Goal: Task Accomplishment & Management: Manage account settings

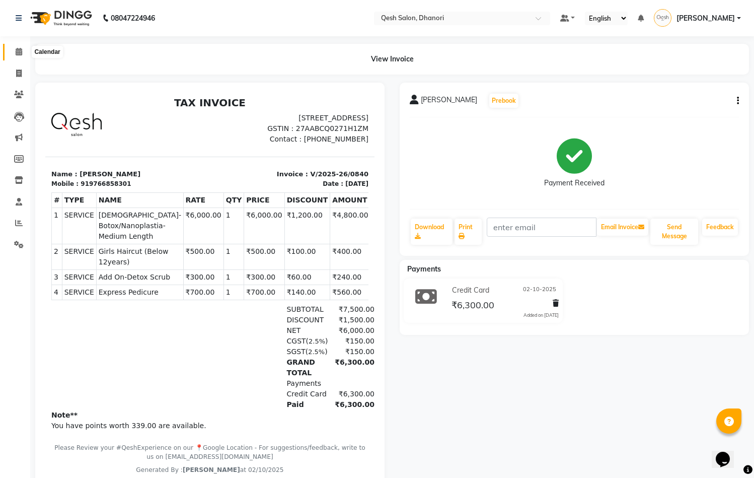
click at [18, 54] on icon at bounding box center [19, 52] width 7 height 8
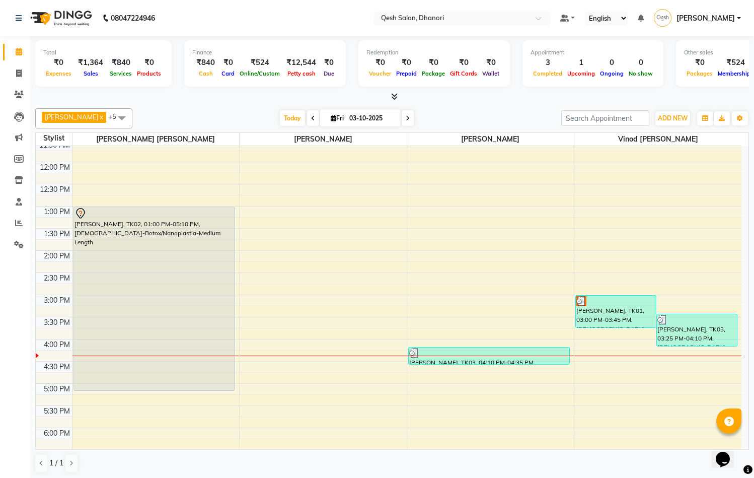
scroll to position [113, 0]
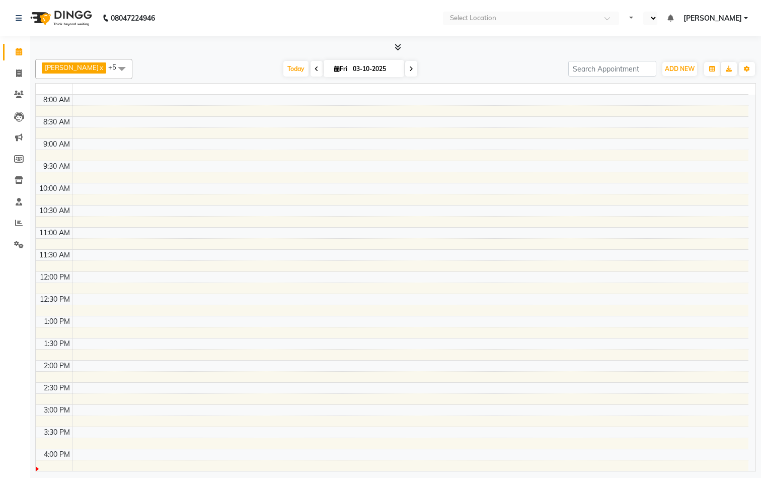
select select "en"
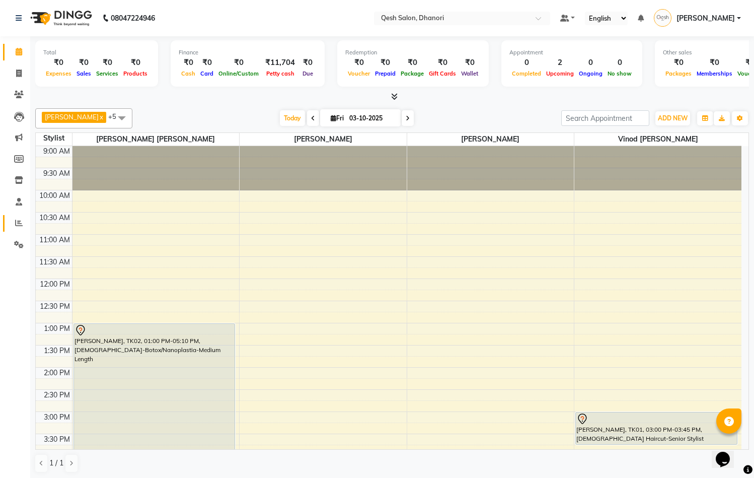
click at [18, 218] on span at bounding box center [19, 224] width 18 height 12
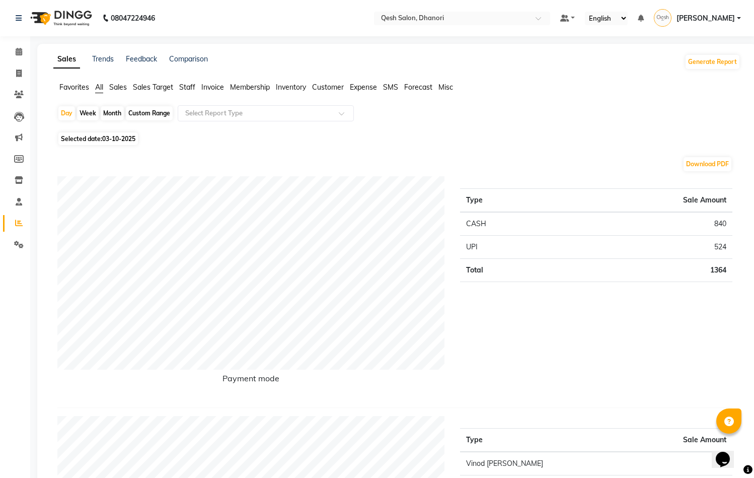
click at [107, 112] on div "Month" at bounding box center [112, 113] width 23 height 14
select select "10"
select select "2025"
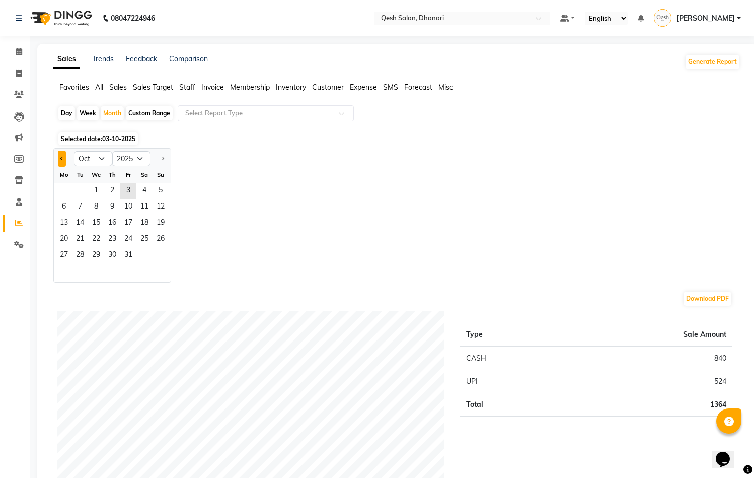
click at [62, 159] on span "Previous month" at bounding box center [62, 158] width 4 height 4
select select "9"
click at [66, 185] on span "1" at bounding box center [64, 191] width 16 height 16
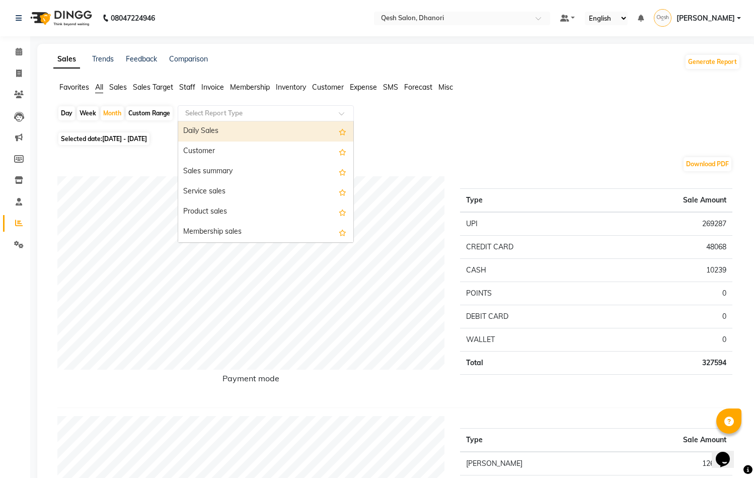
click at [298, 115] on input "text" at bounding box center [255, 113] width 145 height 10
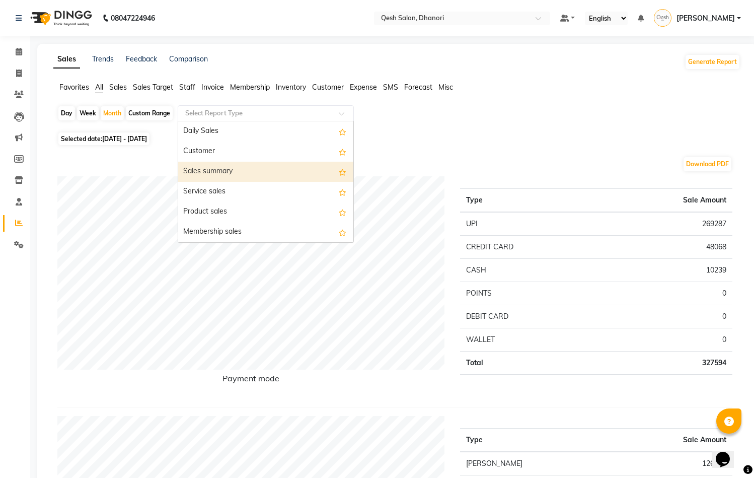
click at [263, 166] on div "Sales summary" at bounding box center [265, 172] width 175 height 20
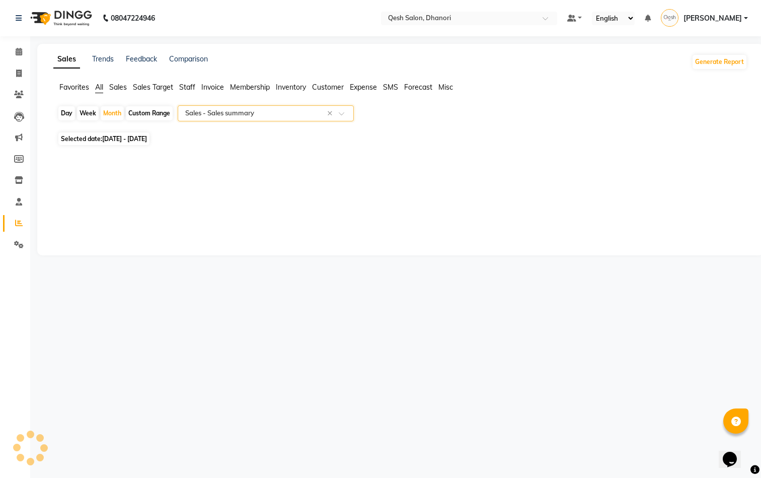
select select "full_report"
select select "csv"
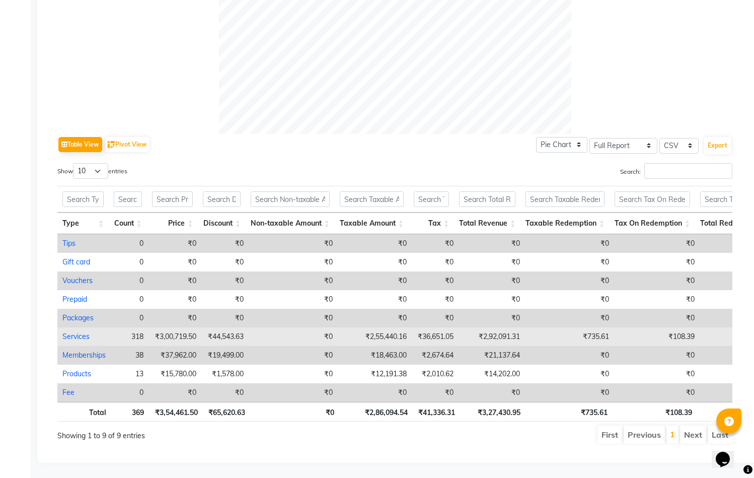
scroll to position [401, 0]
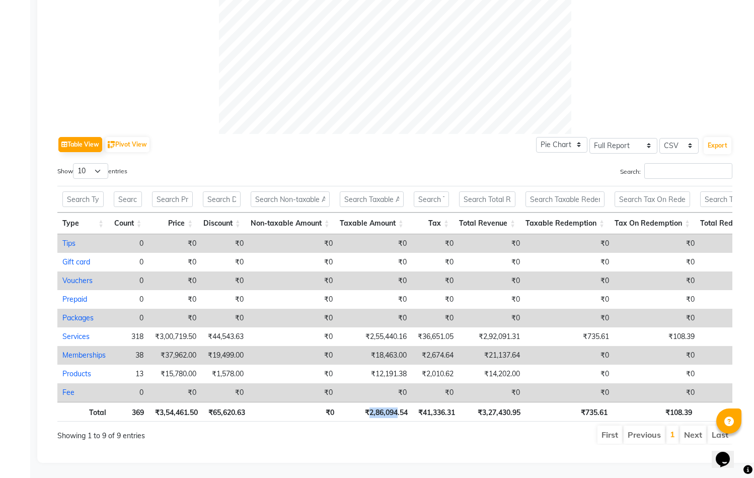
drag, startPoint x: 370, startPoint y: 405, endPoint x: 397, endPoint y: 405, distance: 27.7
click at [397, 405] on th "₹2,86,094.54" at bounding box center [376, 412] width 74 height 20
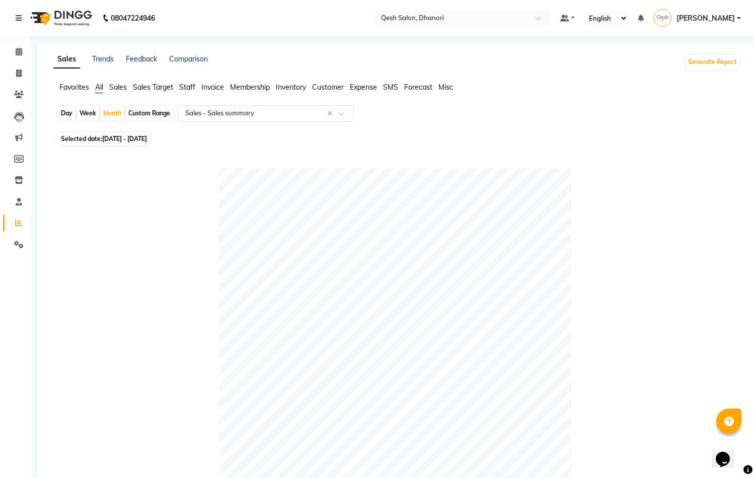
scroll to position [0, 0]
click at [276, 110] on input "text" at bounding box center [255, 113] width 145 height 10
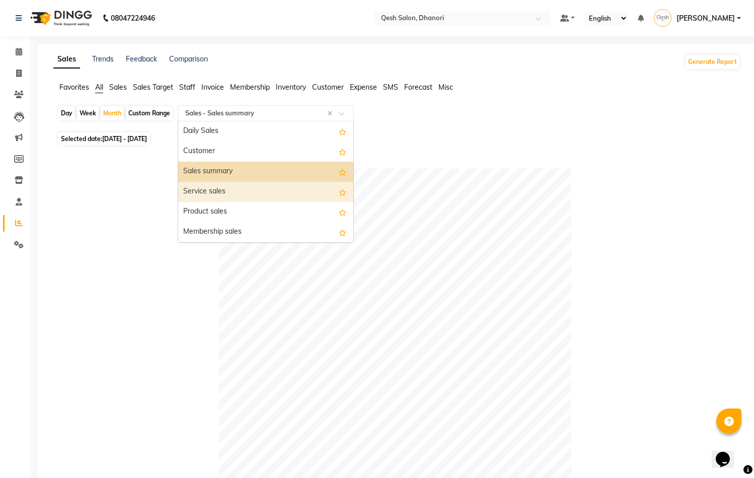
click at [226, 188] on div "Service sales" at bounding box center [265, 192] width 175 height 20
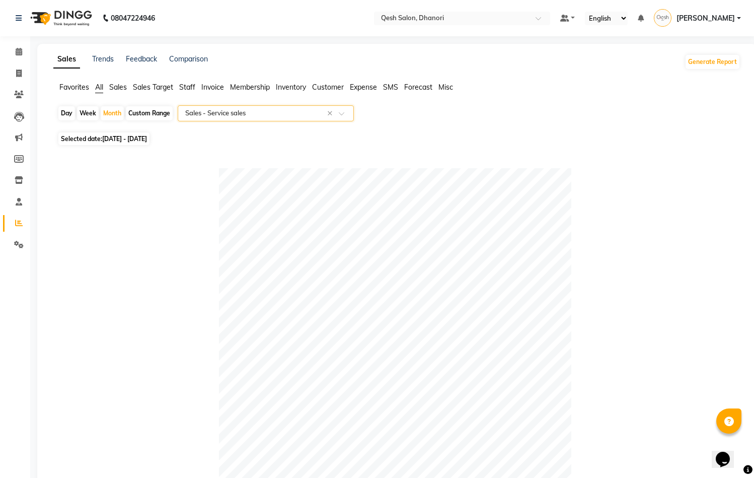
click at [263, 118] on div "Select Report Type × Sales - Service sales ×" at bounding box center [266, 113] width 176 height 16
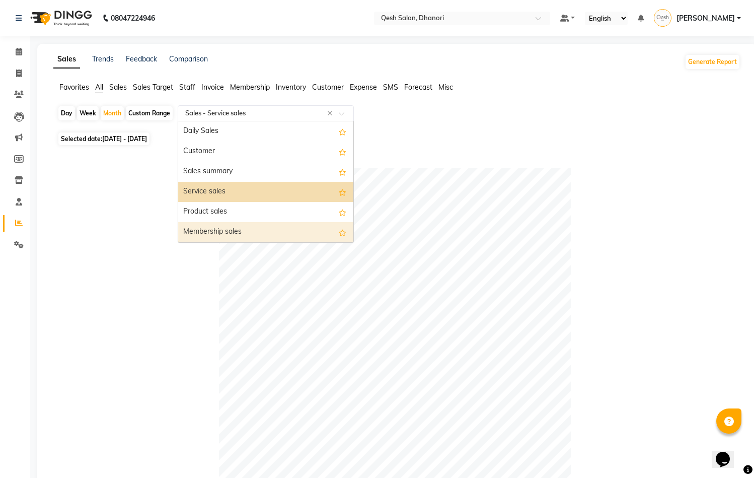
click at [244, 230] on div "Membership sales" at bounding box center [265, 232] width 175 height 20
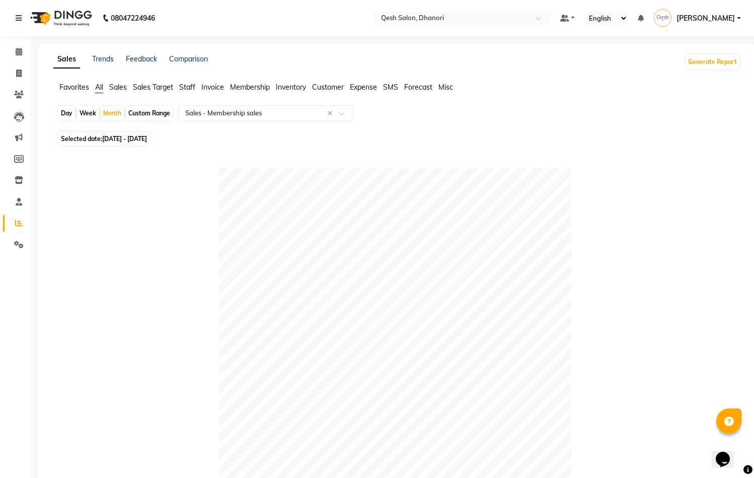
click at [119, 88] on span "Sales" at bounding box center [118, 87] width 18 height 9
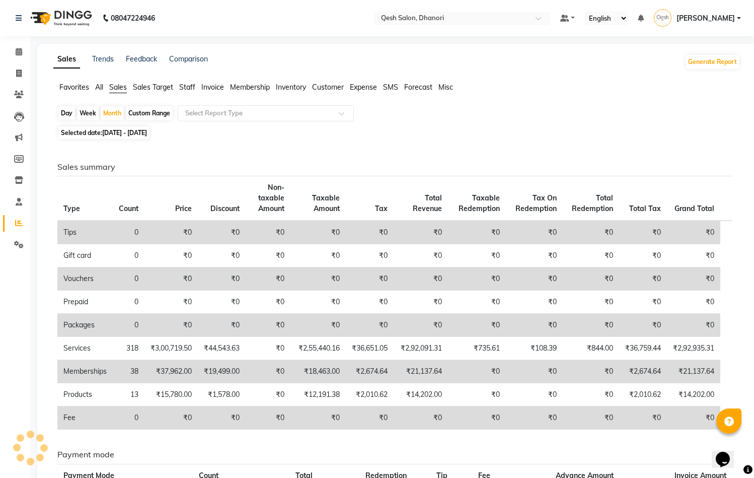
click at [193, 87] on span "Staff" at bounding box center [187, 87] width 16 height 9
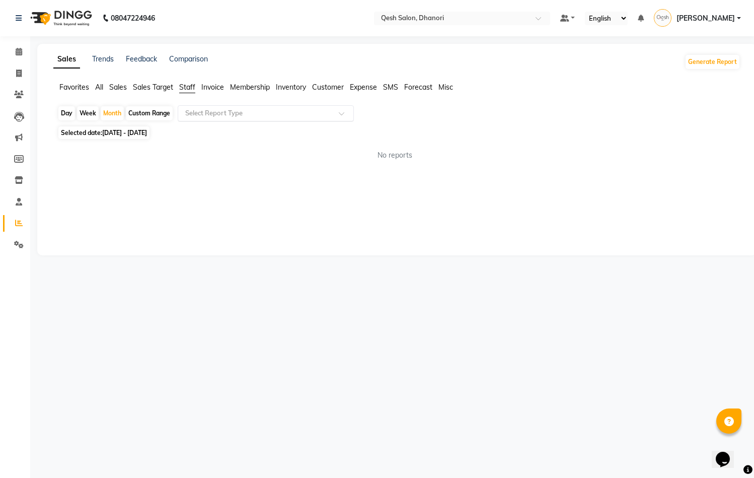
click at [217, 110] on input "text" at bounding box center [255, 113] width 145 height 10
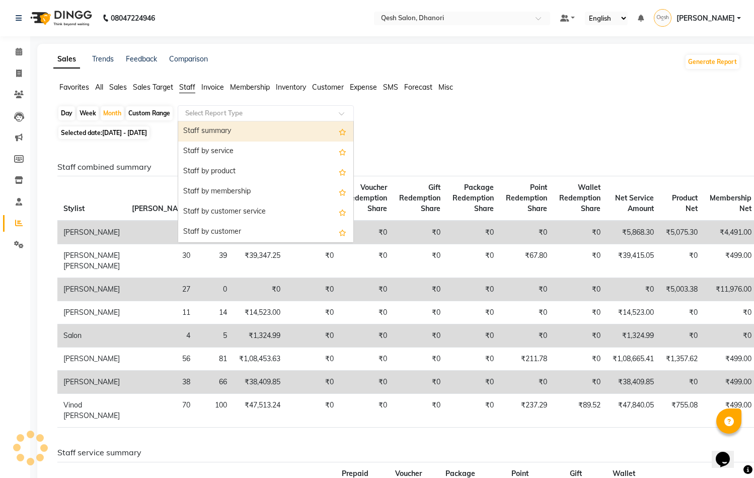
click at [213, 126] on div "Staff summary" at bounding box center [265, 131] width 175 height 20
select select "full_report"
select select "csv"
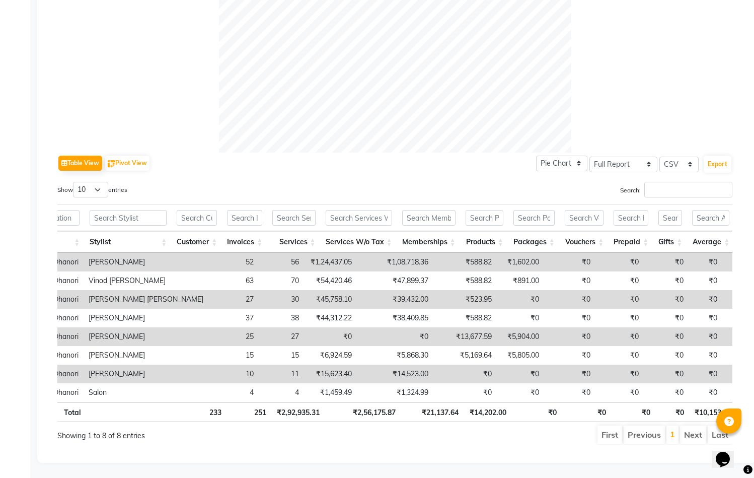
scroll to position [0, 61]
